Goal: Find specific page/section: Find specific page/section

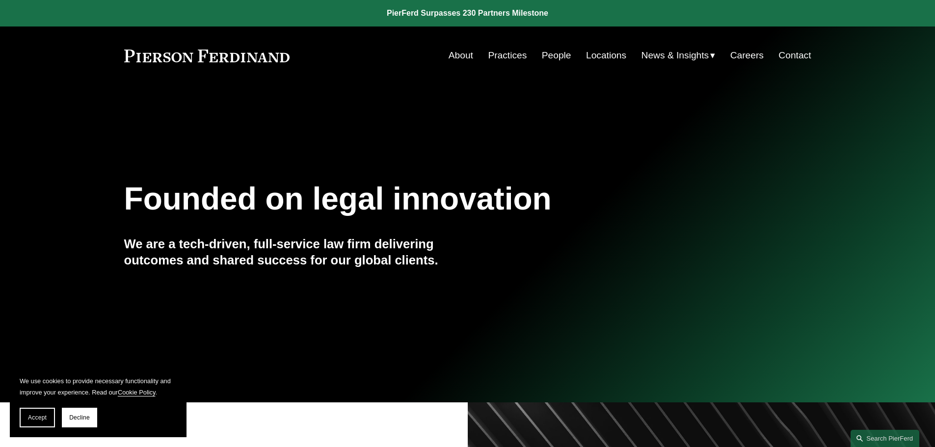
click at [512, 60] on link "Practices" at bounding box center [507, 55] width 39 height 19
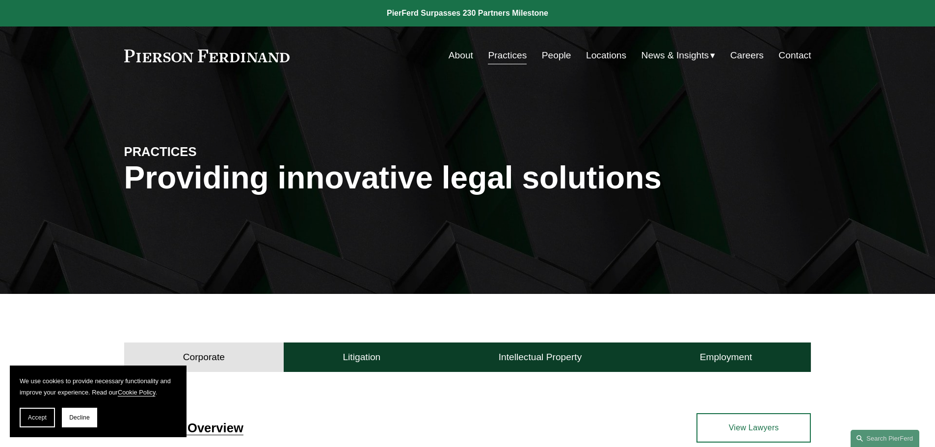
click at [612, 57] on link "Locations" at bounding box center [606, 55] width 40 height 19
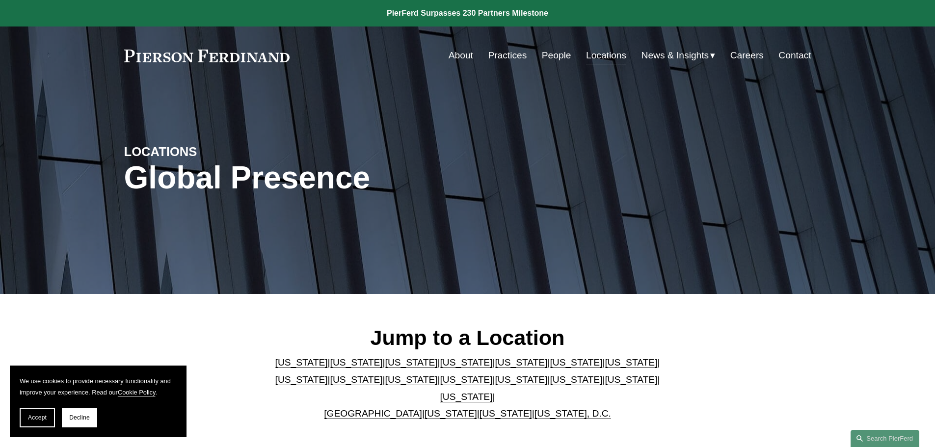
click at [493, 392] on link "[US_STATE]" at bounding box center [466, 397] width 52 height 10
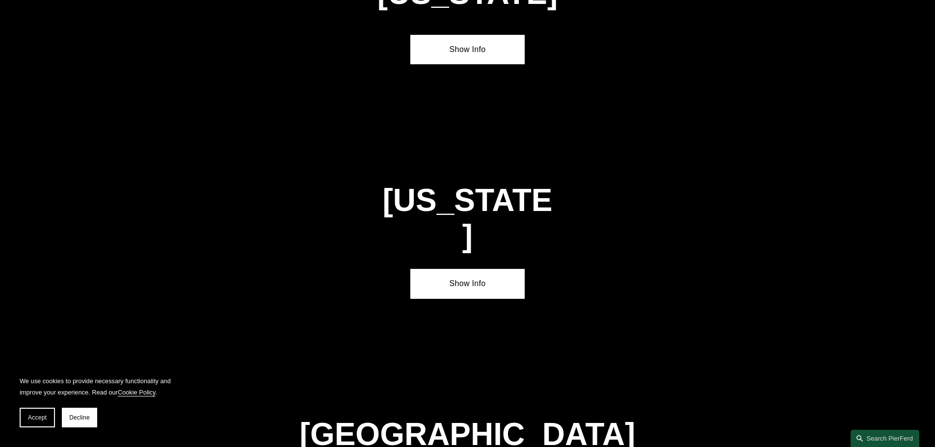
scroll to position [3339, 0]
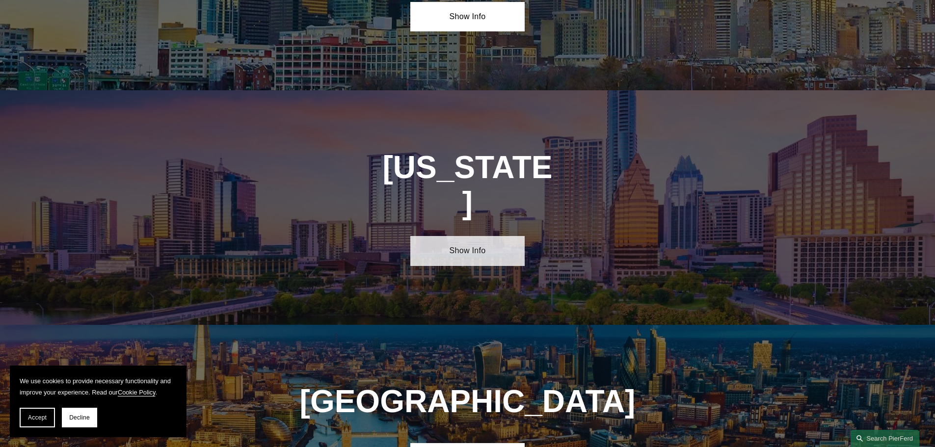
click at [484, 236] on link "Show Info" at bounding box center [467, 250] width 114 height 29
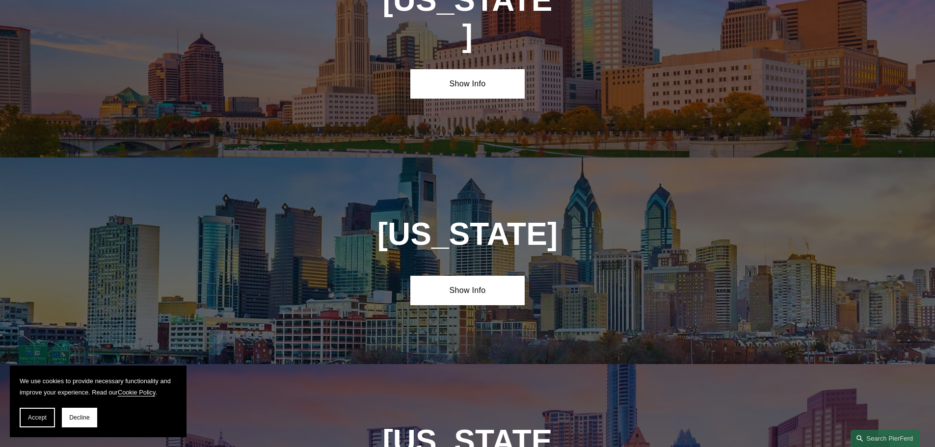
scroll to position [3290, 0]
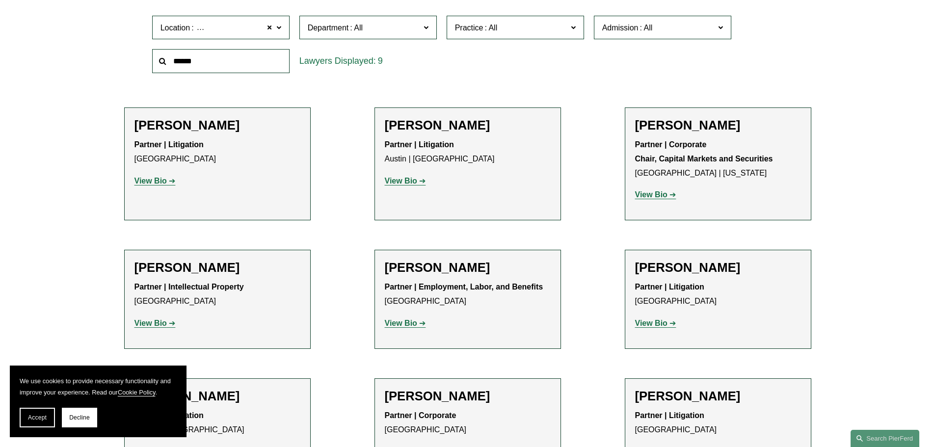
scroll to position [343, 0]
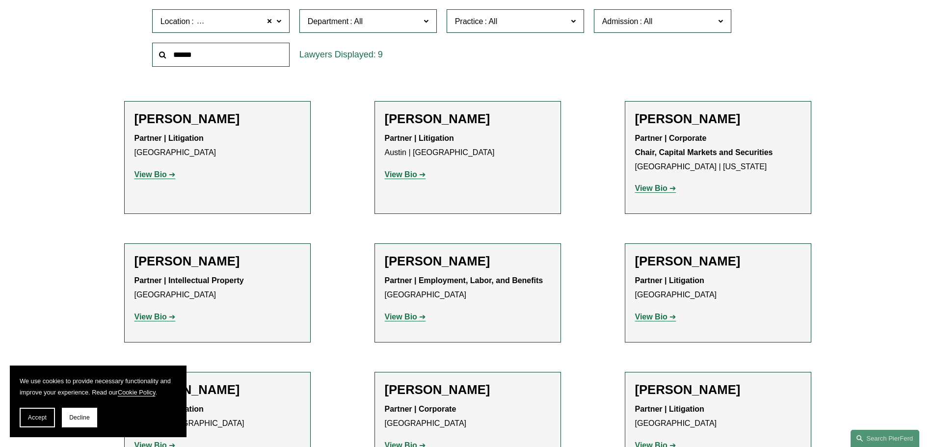
click at [217, 58] on input "text" at bounding box center [220, 55] width 137 height 24
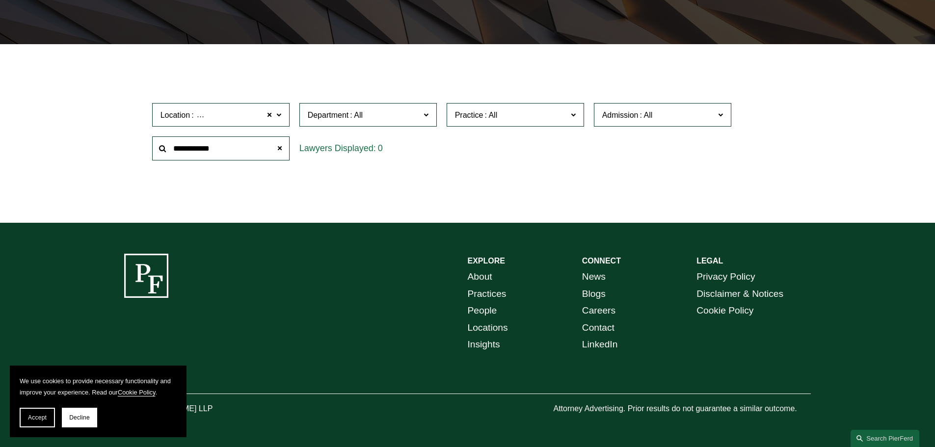
type input "**********"
click at [280, 150] on span at bounding box center [279, 148] width 20 height 20
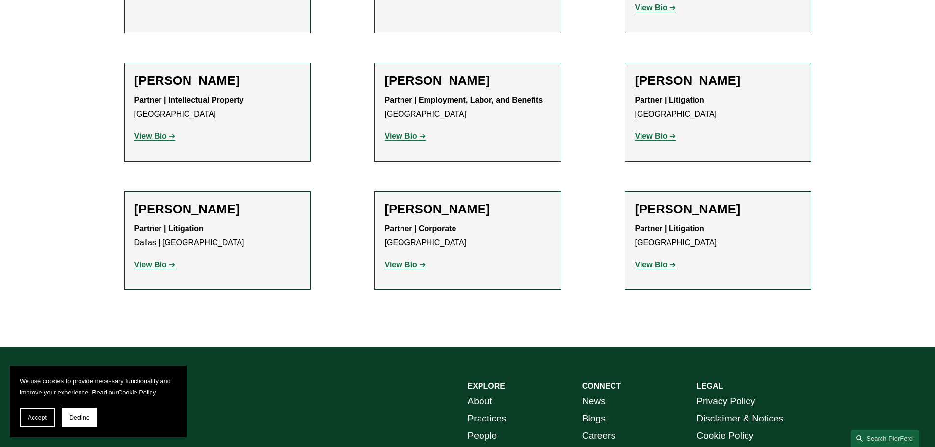
scroll to position [545, 0]
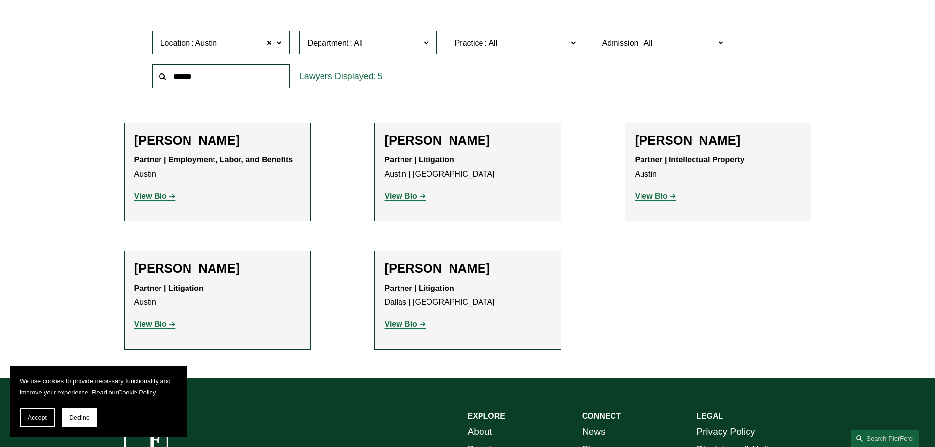
scroll to position [343, 0]
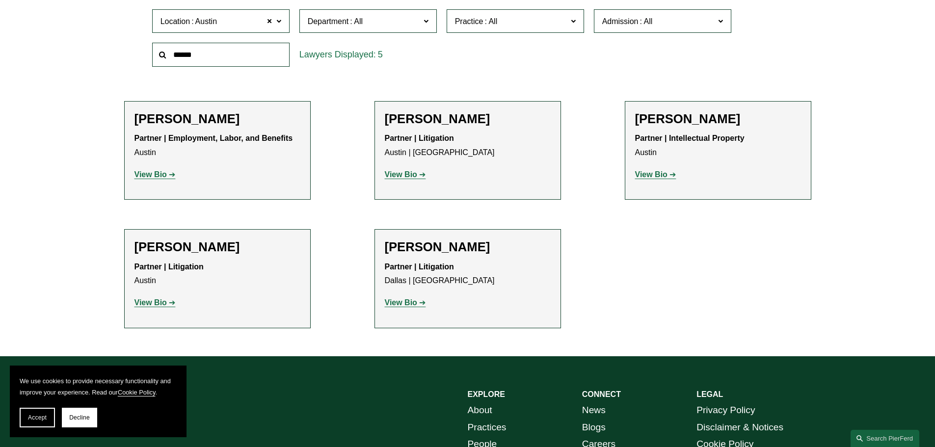
click at [170, 302] on link "View Bio" at bounding box center [154, 302] width 41 height 8
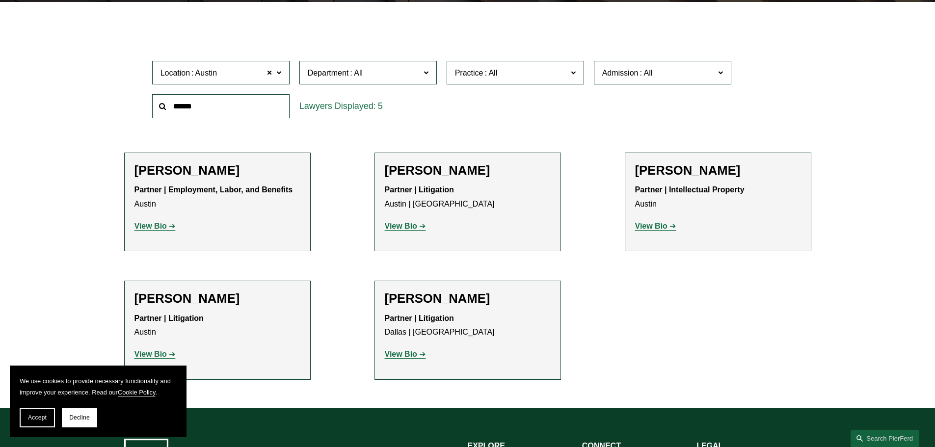
scroll to position [294, 0]
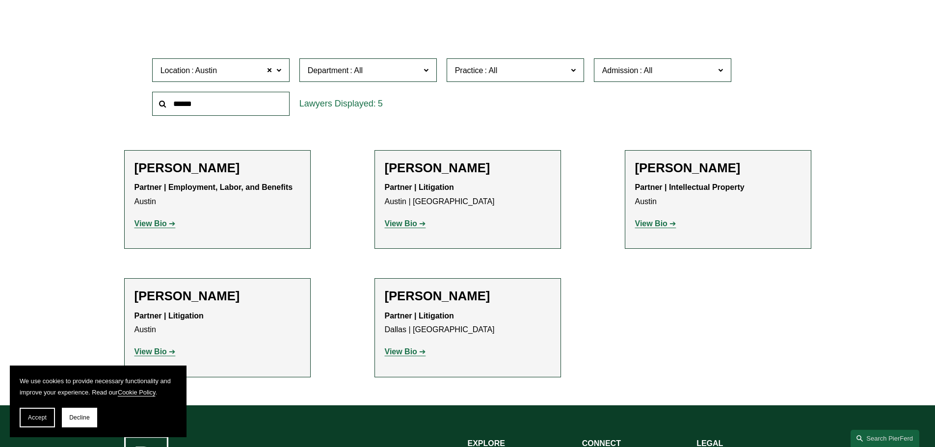
click at [159, 352] on strong "View Bio" at bounding box center [150, 351] width 32 height 8
